Goal: Navigation & Orientation: Find specific page/section

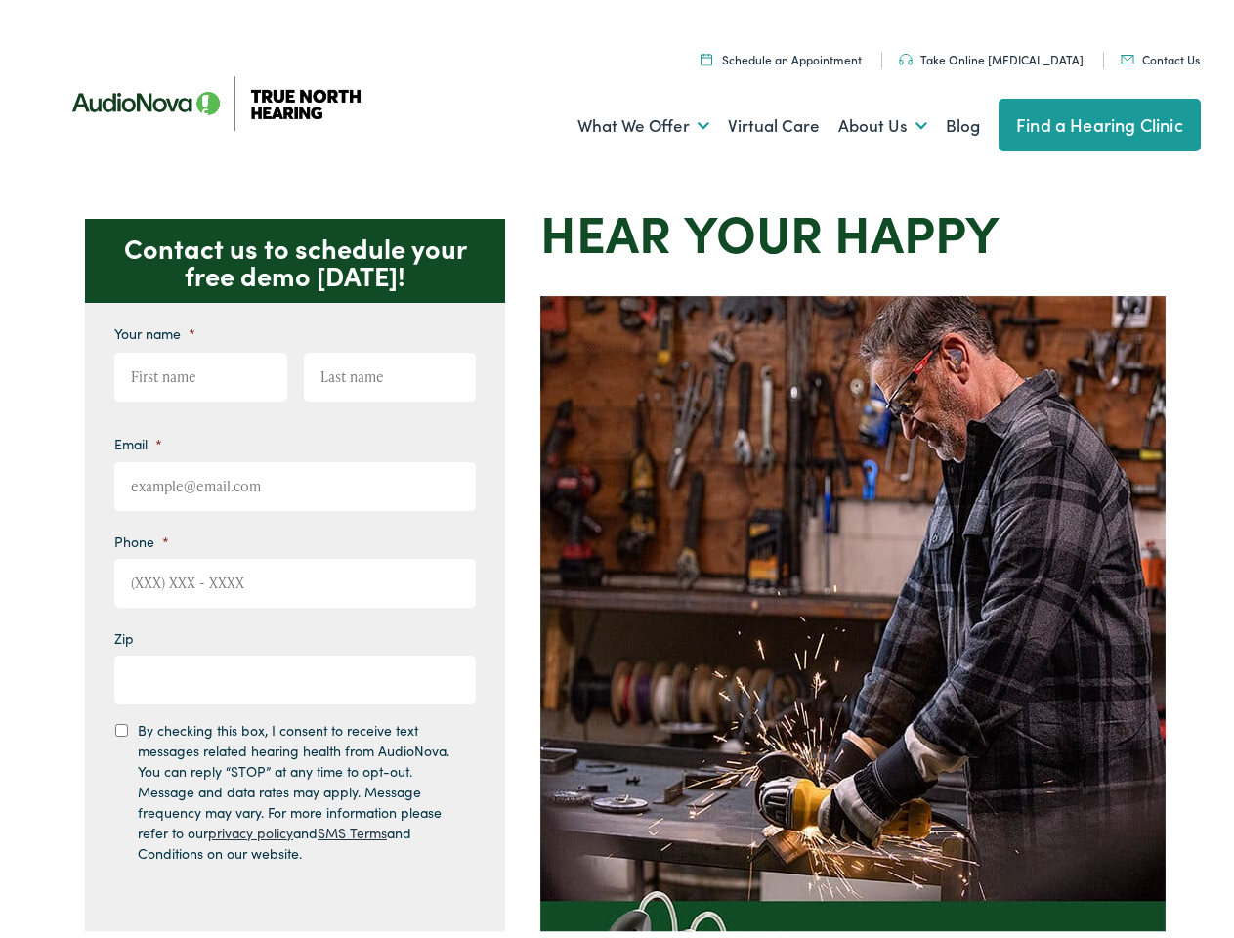
click at [616, 469] on img at bounding box center [852, 729] width 625 height 879
click at [625, 120] on link "What We Offer" at bounding box center [643, 120] width 132 height 72
click at [862, 120] on link "About Us" at bounding box center [882, 120] width 89 height 72
